Goal: Find specific page/section: Find specific page/section

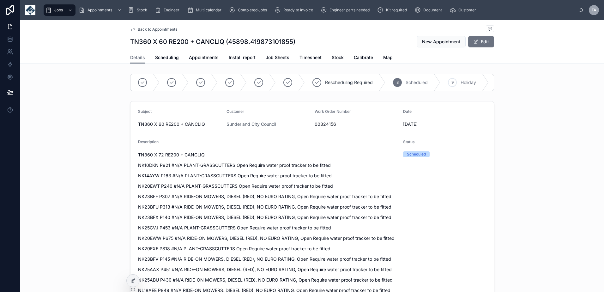
scroll to position [188, 0]
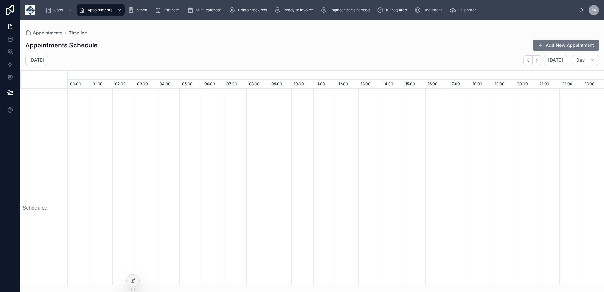
scroll to position [0, 3755]
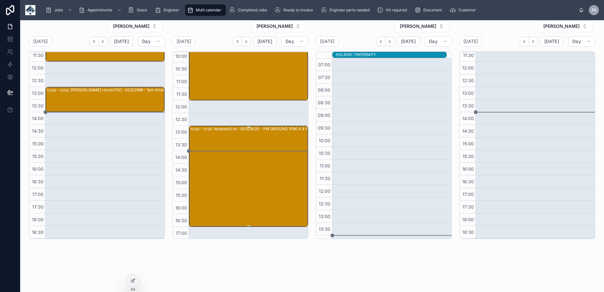
scroll to position [117, 0]
